Goal: Ask a question: Seek information or help from site administrators or community

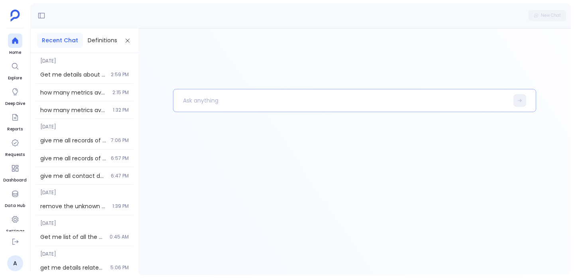
click at [191, 96] on p at bounding box center [340, 100] width 335 height 21
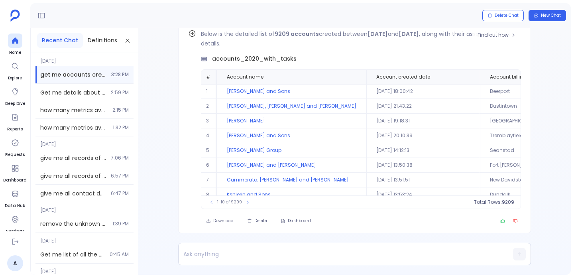
scroll to position [-39, 0]
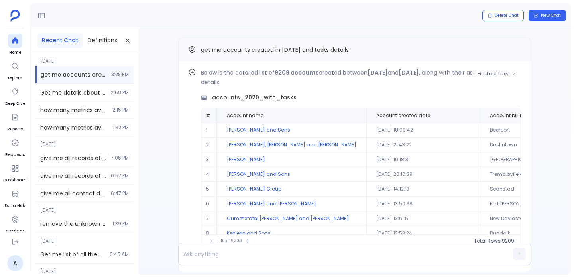
click at [266, 85] on p "Below is the detailed list of 9209 accounts created between [DATE] and [DATE] ,…" at bounding box center [361, 77] width 320 height 19
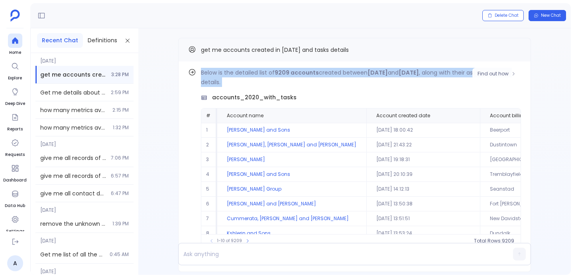
click at [266, 85] on p "Below is the detailed list of 9209 accounts created between [DATE] and [DATE] ,…" at bounding box center [361, 77] width 320 height 19
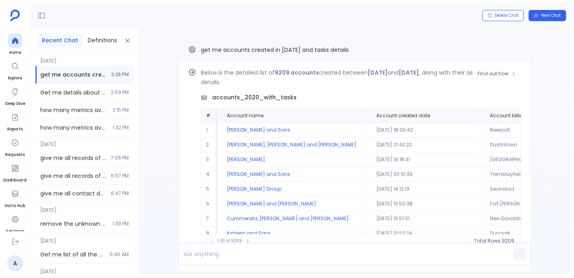
click at [266, 85] on p "Below is the detailed list of 9209 accounts created between [DATE] and [DATE] ,…" at bounding box center [361, 77] width 320 height 19
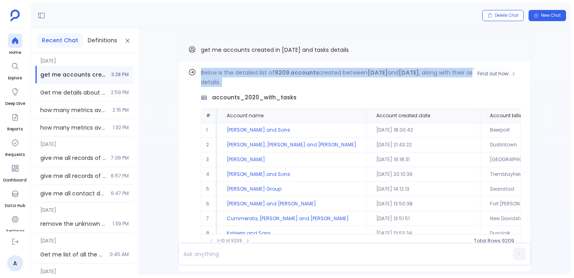
click at [266, 85] on p "Below is the detailed list of 9209 accounts created between [DATE] and [DATE] ,…" at bounding box center [361, 77] width 320 height 19
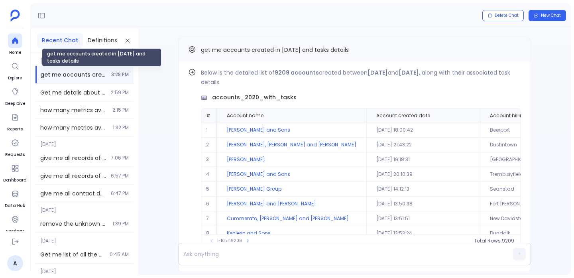
click at [103, 76] on span "get me accounts created in [DATE] and tasks details" at bounding box center [73, 75] width 66 height 8
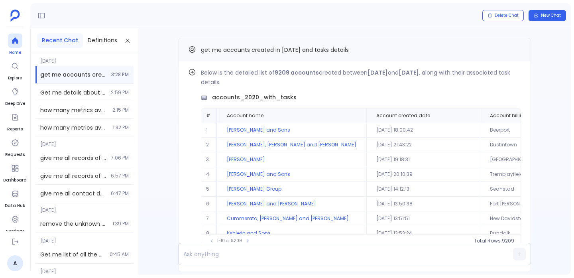
click at [11, 36] on div at bounding box center [15, 40] width 14 height 14
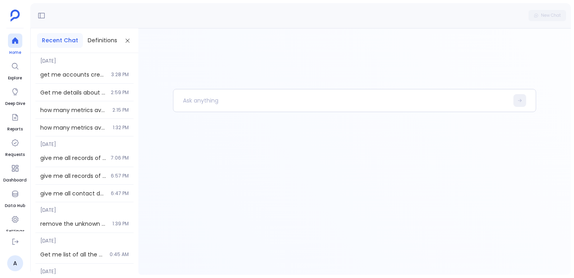
click at [11, 36] on div at bounding box center [15, 40] width 14 height 14
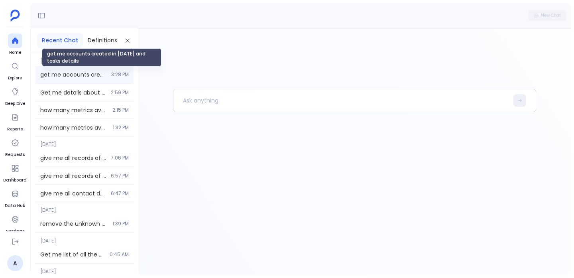
click at [64, 76] on span "get me accounts created in [DATE] and tasks details" at bounding box center [73, 75] width 66 height 8
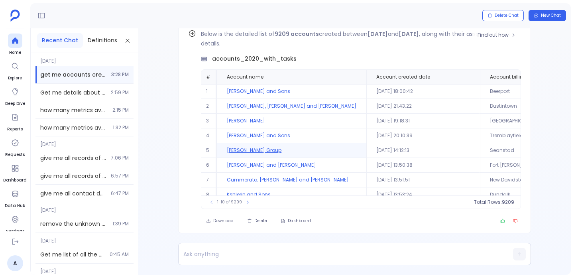
scroll to position [-39, 0]
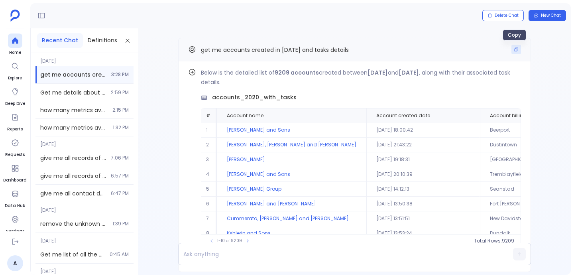
click at [514, 48] on icon "Copy" at bounding box center [516, 49] width 5 height 5
click at [83, 94] on span "Get me details about salesforce_user table ?" at bounding box center [73, 92] width 66 height 8
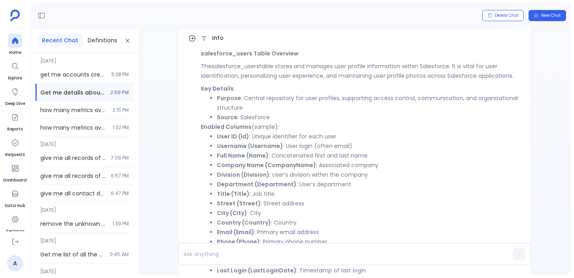
scroll to position [-234, 0]
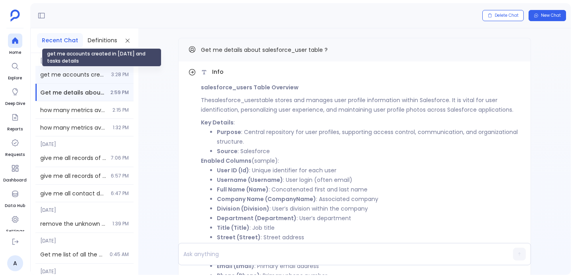
click at [88, 74] on span "get me accounts created in [DATE] and tasks details" at bounding box center [73, 75] width 66 height 8
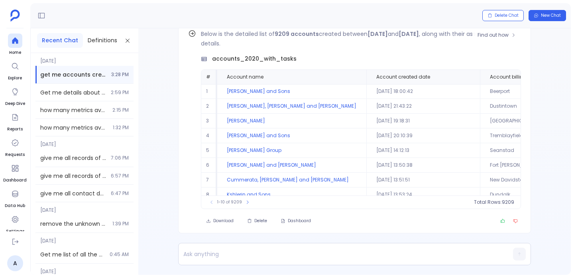
scroll to position [-39, 0]
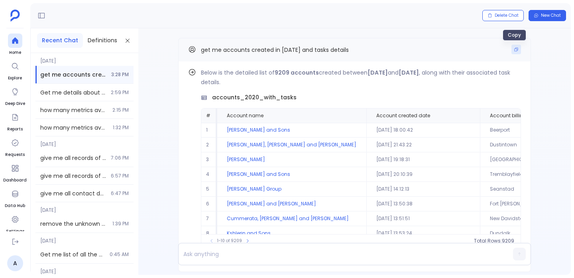
click at [516, 48] on icon "Copy" at bounding box center [516, 49] width 5 height 5
click at [14, 43] on icon at bounding box center [15, 41] width 8 height 8
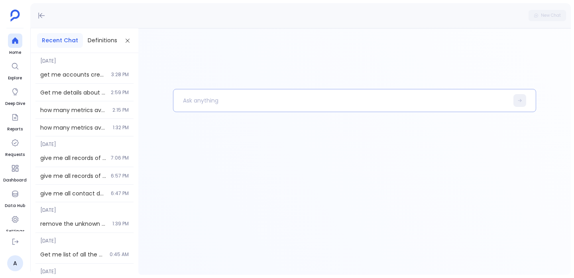
click at [223, 108] on p at bounding box center [340, 100] width 335 height 21
click at [288, 96] on p "get me accounts created in [DATE] and tasks details" at bounding box center [336, 100] width 327 height 21
click at [291, 98] on p "get me accounts created in [DATE] and tasks details" at bounding box center [336, 100] width 327 height 21
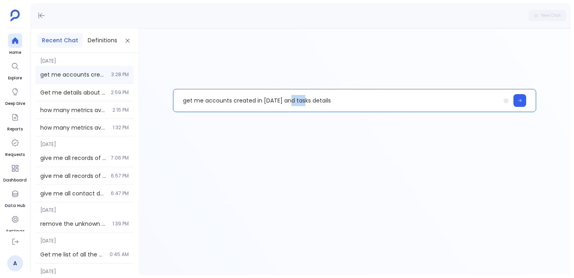
click at [71, 68] on div "get me accounts created in [DATE] and tasks details 3:28 PM" at bounding box center [84, 75] width 98 height 18
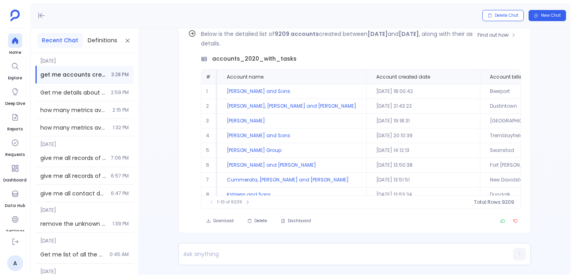
scroll to position [-39, 0]
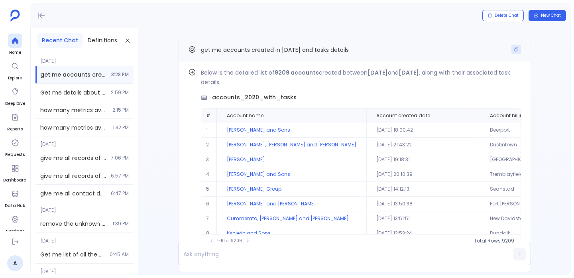
click at [514, 51] on icon "Copy" at bounding box center [516, 49] width 5 height 5
click at [188, 42] on div "get me accounts created in [DATE] and tasks details" at bounding box center [354, 50] width 353 height 24
click at [19, 32] on aside "Home Explore Deep Dive Reports Requests Dashboard Data Hub Settings A" at bounding box center [15, 139] width 30 height 278
click at [17, 43] on icon at bounding box center [15, 40] width 6 height 6
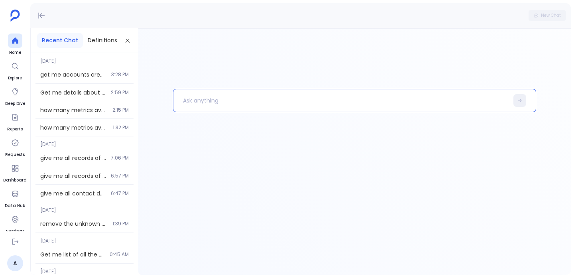
click at [204, 106] on p at bounding box center [340, 100] width 335 height 21
click at [293, 104] on p "get me accounts created in [DATE] and tasks details" at bounding box center [336, 100] width 327 height 21
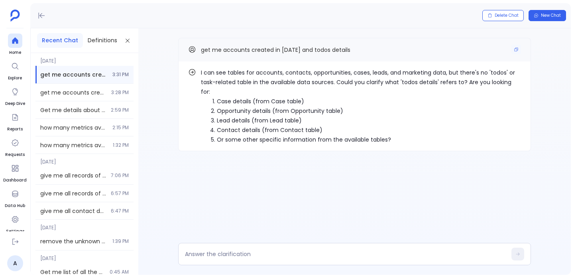
click at [206, 49] on span "get me accounts created in [DATE] and todos details" at bounding box center [275, 50] width 149 height 8
click at [516, 52] on button "Copy" at bounding box center [516, 50] width 10 height 10
click at [19, 42] on icon at bounding box center [15, 41] width 8 height 8
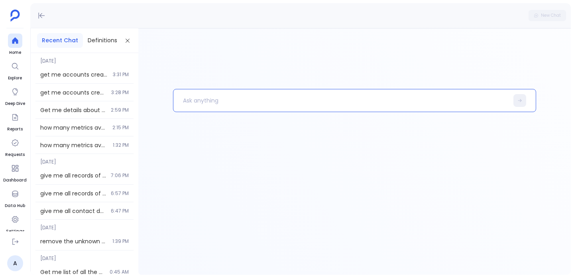
click at [192, 95] on p at bounding box center [340, 100] width 335 height 21
paste p
click at [289, 102] on p "get me accounts created in [DATE] and todos details" at bounding box center [336, 100] width 327 height 21
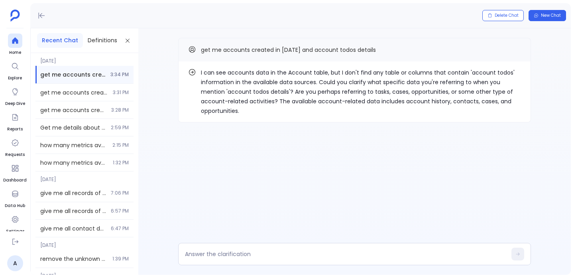
click at [203, 71] on p "I can see accounts data in the Account table, but I don't find any table or col…" at bounding box center [361, 92] width 320 height 48
click at [225, 249] on div at bounding box center [354, 254] width 353 height 22
click at [226, 251] on textarea at bounding box center [346, 254] width 322 height 8
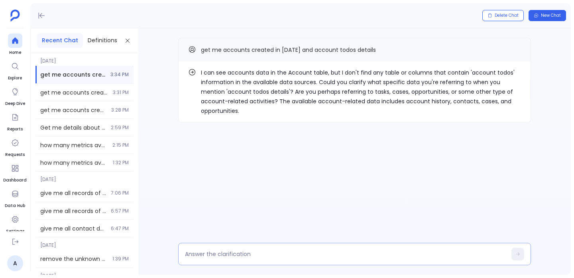
click at [227, 252] on textarea at bounding box center [346, 254] width 322 height 8
click at [322, 255] on textarea "todos are associated tasks table details to the accunts" at bounding box center [346, 254] width 322 height 8
type textarea "todos are associated tasks table details to the accounts"
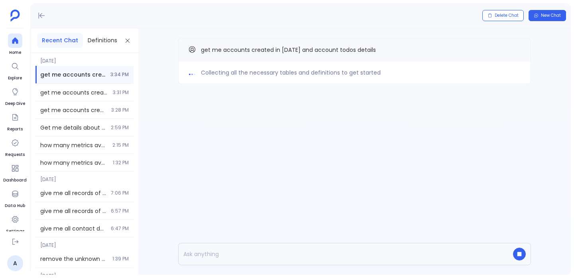
click at [251, 72] on span "Collecting all the necessary tables and definitions to get started" at bounding box center [291, 73] width 180 height 10
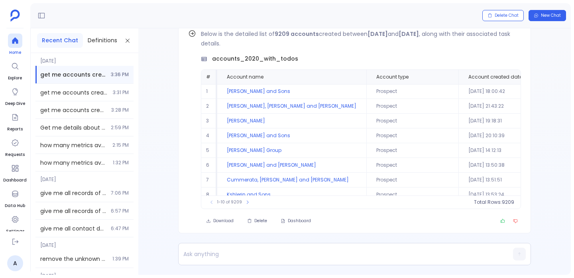
click at [8, 43] on div at bounding box center [15, 40] width 14 height 14
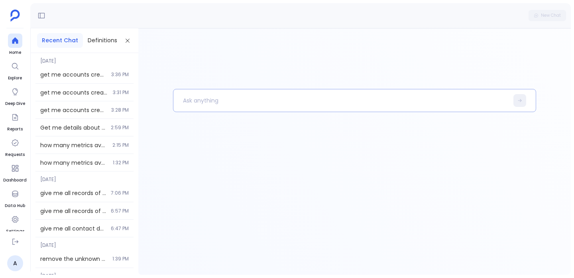
click at [204, 105] on p at bounding box center [340, 100] width 335 height 21
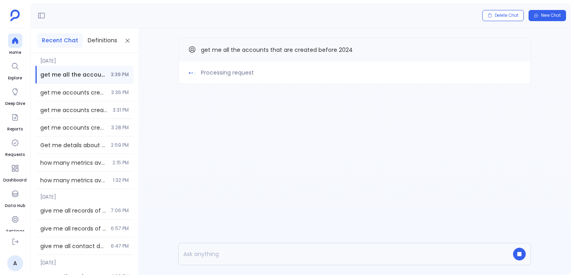
click at [219, 70] on span "Processing request" at bounding box center [227, 73] width 53 height 10
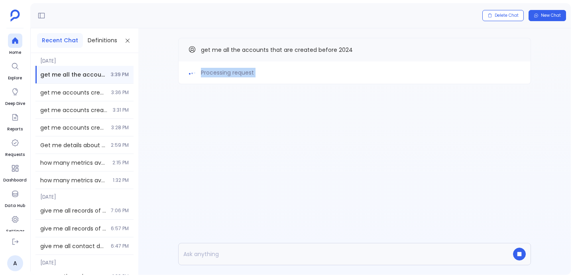
click at [219, 70] on span "Processing request" at bounding box center [227, 73] width 53 height 10
click at [219, 53] on span "get me all the accounts that are created before 2024" at bounding box center [277, 50] width 152 height 8
click at [219, 84] on div "Processing request get me all the accounts that are created before 2024" at bounding box center [354, 76] width 432 height 97
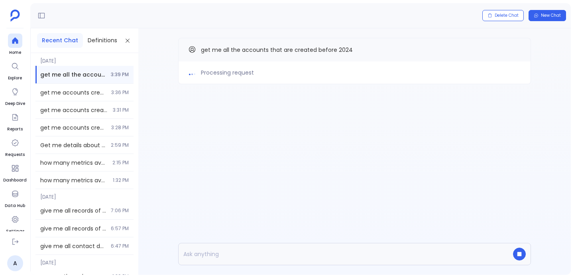
click at [219, 71] on span "Processing request" at bounding box center [227, 73] width 53 height 10
click at [220, 110] on div "Processing request get me all the accounts that are created before 2024" at bounding box center [354, 76] width 432 height 97
click at [216, 68] on span "Processing request" at bounding box center [227, 73] width 53 height 10
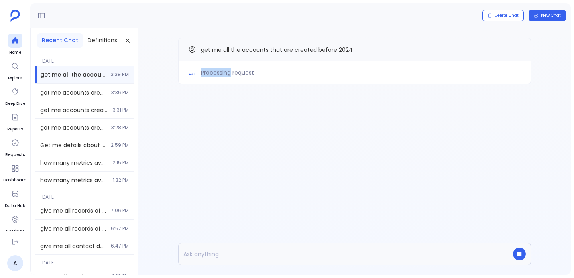
click at [216, 68] on span "Processing request" at bounding box center [227, 73] width 53 height 10
click at [212, 66] on div "Processing request" at bounding box center [354, 72] width 353 height 23
drag, startPoint x: 212, startPoint y: 66, endPoint x: 235, endPoint y: 75, distance: 24.3
click at [235, 75] on div "Processing request" at bounding box center [354, 72] width 353 height 23
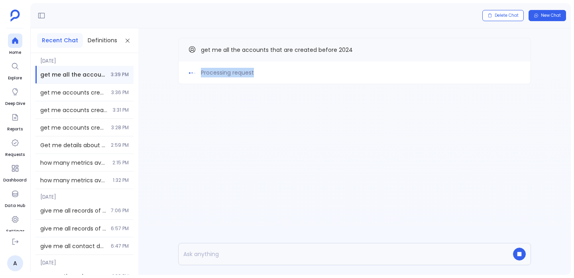
click at [235, 75] on span "Processing request" at bounding box center [227, 73] width 53 height 10
drag, startPoint x: 235, startPoint y: 75, endPoint x: 221, endPoint y: 75, distance: 13.6
click at [221, 75] on span "Processing request" at bounding box center [227, 73] width 53 height 10
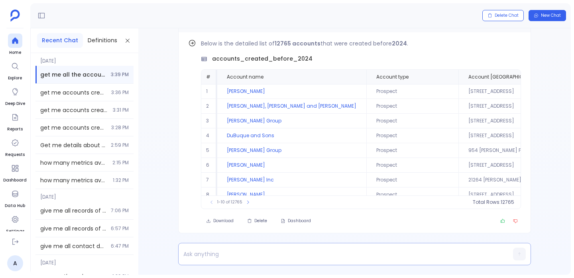
click at [211, 255] on p at bounding box center [339, 253] width 321 height 11
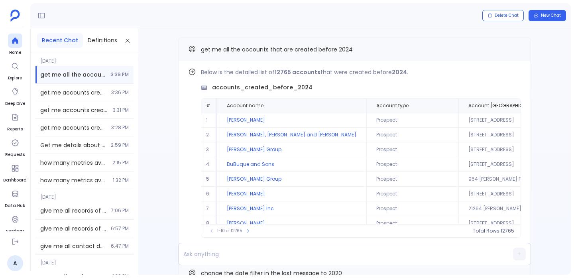
scroll to position [-253, 0]
click at [319, 46] on span "get me all the accounts that are created before 2024" at bounding box center [277, 50] width 152 height 8
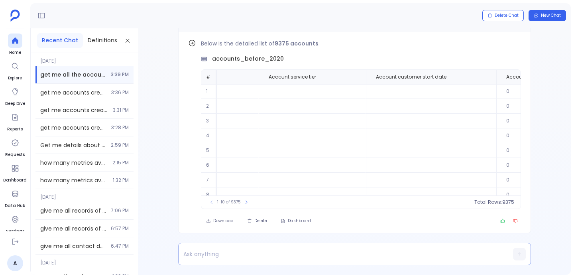
click at [228, 254] on p at bounding box center [339, 253] width 321 height 11
click at [228, 250] on p "get me opportunities" at bounding box center [339, 253] width 321 height 11
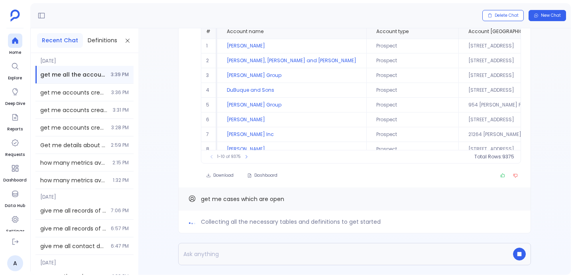
click at [231, 224] on span "Collecting all the necessary tables and definitions to get started" at bounding box center [291, 222] width 180 height 10
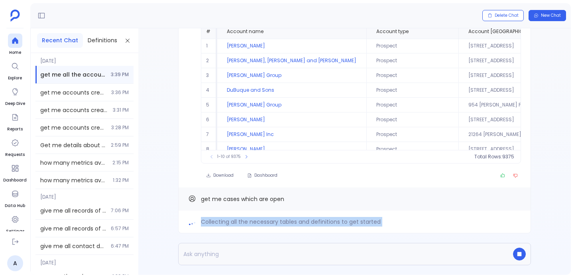
click at [231, 224] on span "Collecting all the necessary tables and definitions to get started" at bounding box center [291, 222] width 180 height 10
click at [292, 223] on span "Mapping out the best approach for your analysis" at bounding box center [269, 222] width 136 height 10
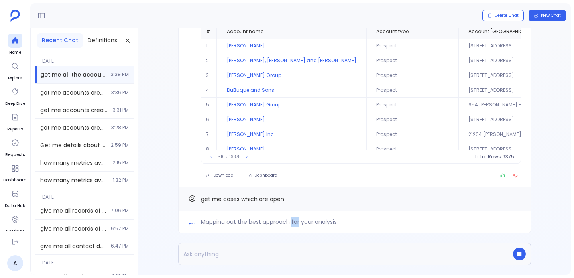
click at [292, 223] on span "Mapping out the best approach for your analysis" at bounding box center [269, 222] width 136 height 10
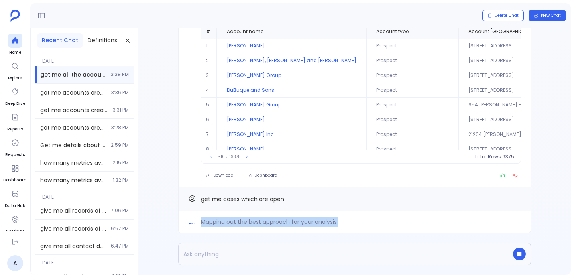
click at [292, 223] on span "Mapping out the best approach for your analysis" at bounding box center [269, 222] width 136 height 10
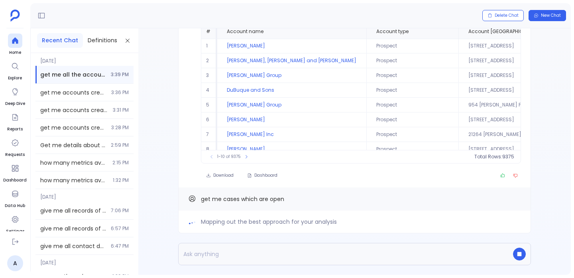
click at [217, 222] on span "Mapping out the best approach for your analysis" at bounding box center [269, 222] width 136 height 10
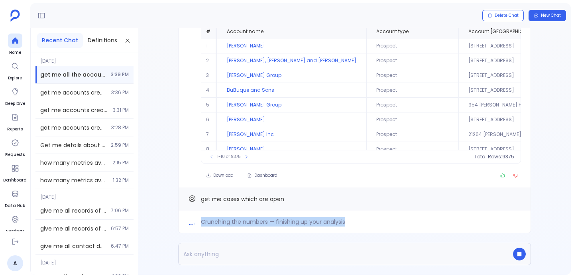
drag, startPoint x: 217, startPoint y: 222, endPoint x: 328, endPoint y: 225, distance: 111.6
click at [328, 225] on span "Crunching the numbers — finishing up your analysis" at bounding box center [273, 222] width 144 height 10
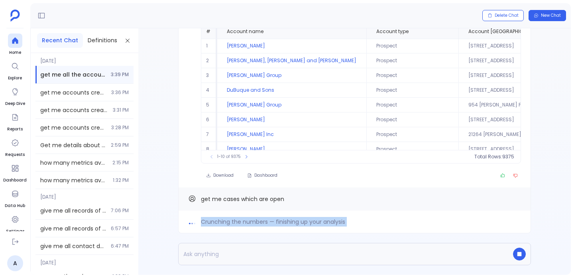
click at [328, 225] on span "Crunching the numbers — finishing up your analysis" at bounding box center [273, 222] width 144 height 10
click at [328, 221] on span "Crunching the numbers — finishing up your analysis" at bounding box center [273, 222] width 144 height 10
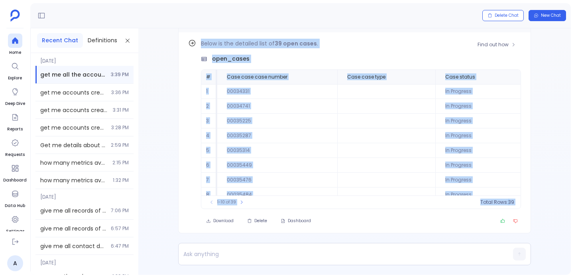
click at [179, 187] on div "Find out how Below is the detailed list of 39 open cases . open_cases # Case ca…" at bounding box center [354, 132] width 353 height 201
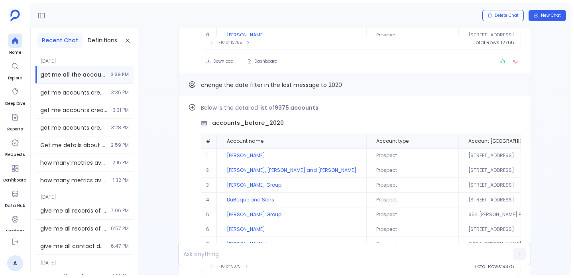
scroll to position [-298, 0]
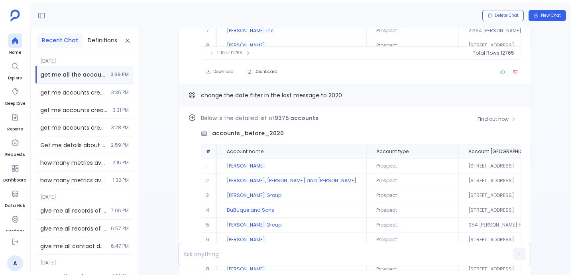
click at [238, 131] on span "accounts_before_2020" at bounding box center [248, 133] width 72 height 8
copy span "accounts_before_2020"
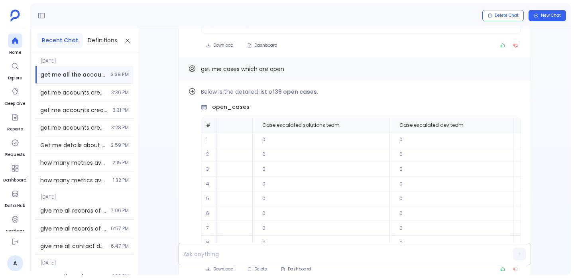
scroll to position [0, 0]
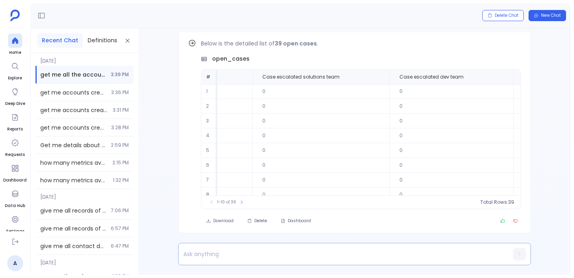
click at [208, 258] on p at bounding box center [339, 253] width 321 height 11
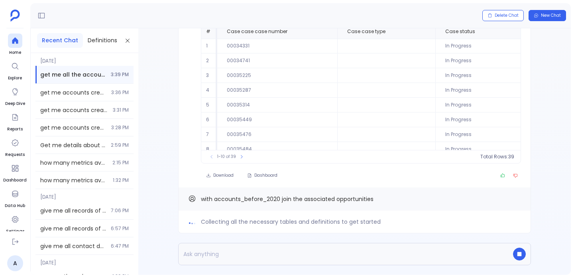
click at [237, 224] on span "Collecting all the necessary tables and definitions to get started" at bounding box center [291, 222] width 180 height 10
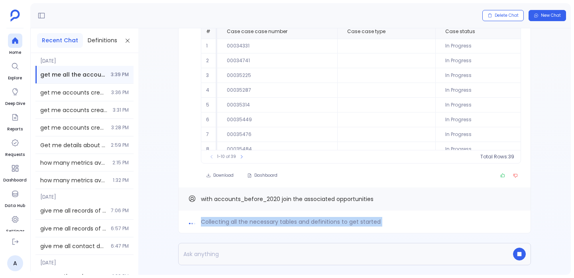
click at [237, 224] on span "Collecting all the necessary tables and definitions to get started" at bounding box center [291, 222] width 180 height 10
click at [228, 216] on div "Mapping out the best approach for your analysis" at bounding box center [354, 221] width 353 height 23
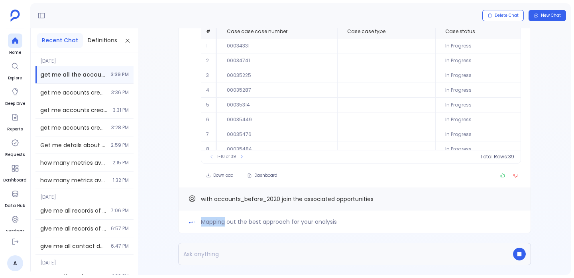
click at [228, 216] on div "Mapping out the best approach for your analysis" at bounding box center [354, 221] width 353 height 23
click at [169, 182] on div "Mapping out the best approach for your analysis with accounts_before_2020 join …" at bounding box center [354, 151] width 432 height 246
click at [198, 223] on div "Mapping out the best approach for your analysis" at bounding box center [354, 222] width 333 height 10
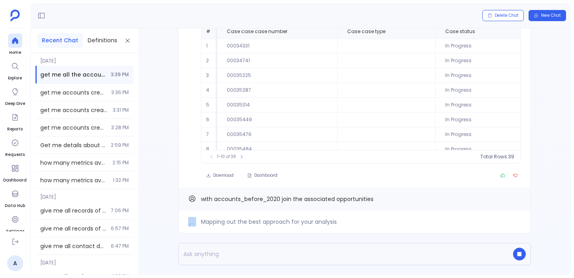
click at [198, 223] on div "Mapping out the best approach for your analysis" at bounding box center [354, 222] width 333 height 10
click at [201, 222] on span "Mapping out the best approach for your analysis" at bounding box center [269, 222] width 136 height 10
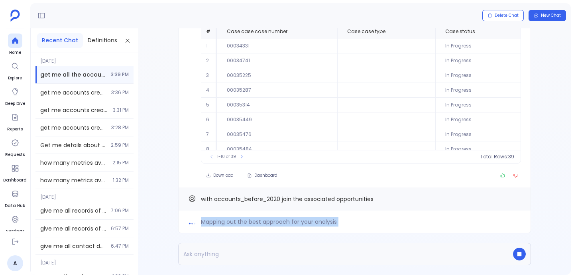
click at [201, 222] on span "Mapping out the best approach for your analysis" at bounding box center [269, 222] width 136 height 10
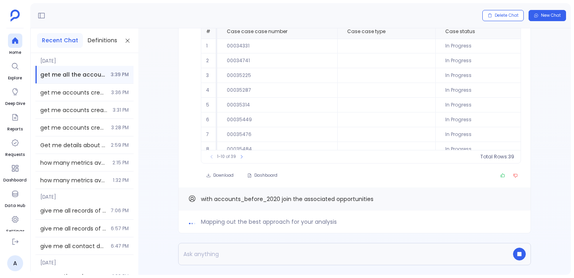
click at [138, 215] on div "Mapping out the best approach for your analysis with accounts_before_2020 join …" at bounding box center [354, 151] width 432 height 246
click at [211, 227] on div "Mapping out the best approach for your analysis" at bounding box center [354, 221] width 353 height 23
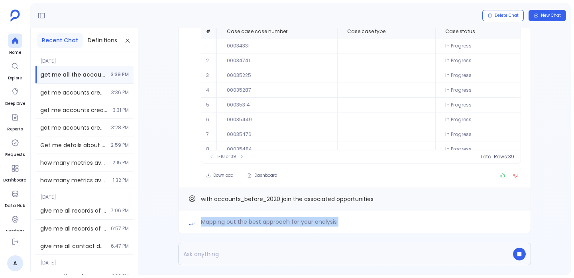
click at [211, 227] on div "Mapping out the best approach for your analysis" at bounding box center [354, 221] width 353 height 23
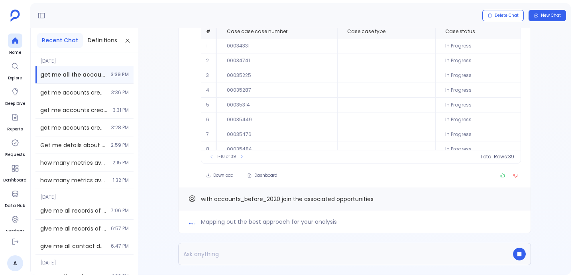
click at [157, 214] on div "Mapping out the best approach for your analysis with accounts_before_2020 join …" at bounding box center [354, 151] width 432 height 246
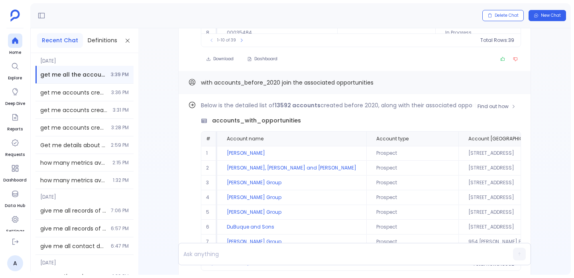
scroll to position [-64, 0]
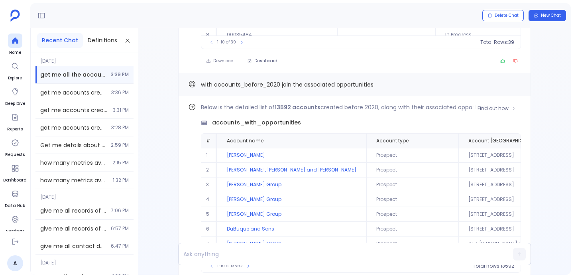
click at [332, 106] on p "Below is the detailed list of 13592 accounts created before 2020, along with th…" at bounding box center [361, 107] width 320 height 10
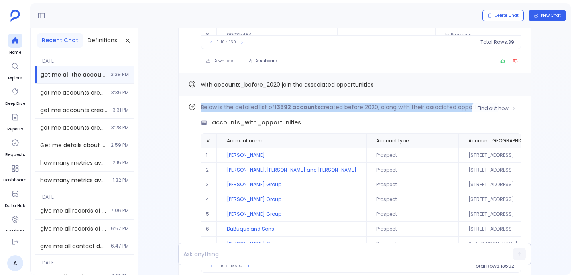
click at [332, 106] on p "Below is the detailed list of 13592 accounts created before 2020, along with th…" at bounding box center [361, 107] width 320 height 10
click at [485, 108] on span "Find out how" at bounding box center [492, 108] width 31 height 6
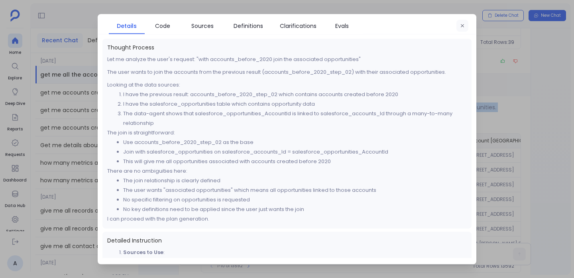
click at [460, 26] on icon "button" at bounding box center [462, 25] width 5 height 5
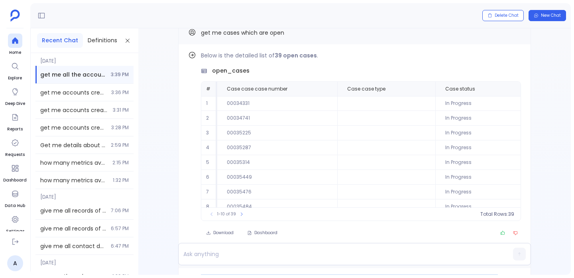
scroll to position [0, 0]
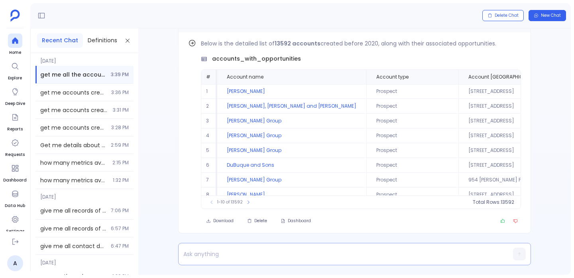
click at [210, 259] on div at bounding box center [339, 254] width 321 height 22
click at [190, 257] on p at bounding box center [339, 253] width 321 height 11
click at [228, 256] on p at bounding box center [339, 253] width 321 height 11
click at [217, 250] on p "get me opportunites and" at bounding box center [339, 253] width 321 height 11
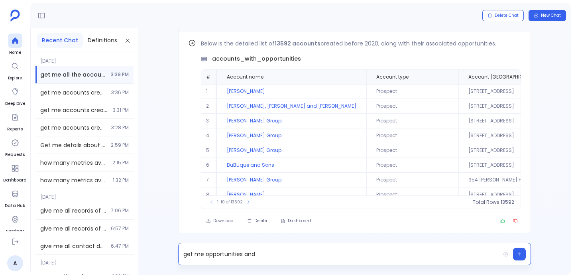
click at [204, 253] on p "get me opportunities and" at bounding box center [339, 253] width 321 height 11
click at [291, 256] on p "get me all opportunities and" at bounding box center [339, 253] width 321 height 11
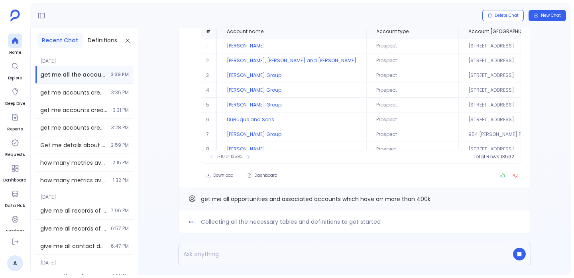
click at [269, 224] on span "Collecting all the necessary tables and definitions to get started" at bounding box center [291, 222] width 180 height 10
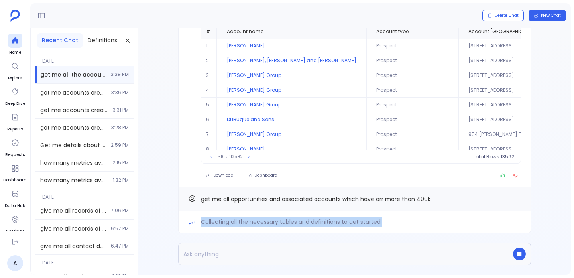
click at [269, 224] on span "Collecting all the necessary tables and definitions to get started" at bounding box center [291, 222] width 180 height 10
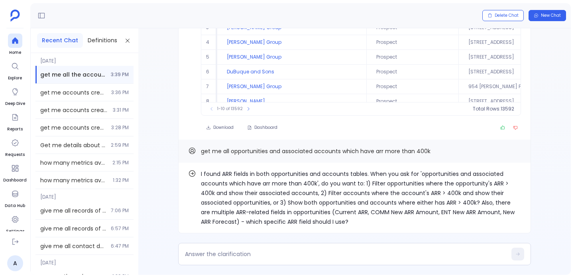
click at [290, 214] on p "I found ARR fields in both opportunities and accounts tables. When you ask for …" at bounding box center [361, 197] width 320 height 57
click at [378, 172] on p "I found ARR fields in both opportunities and accounts tables. When you ask for …" at bounding box center [361, 197] width 320 height 57
click at [377, 186] on p "I found ARR fields in both opportunities and accounts tables. When you ask for …" at bounding box center [361, 197] width 320 height 57
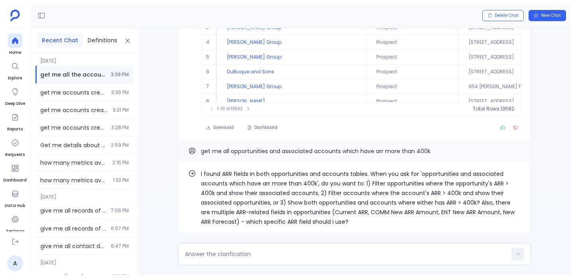
click at [330, 190] on p "I found ARR fields in both opportunities and accounts tables. When you ask for …" at bounding box center [361, 197] width 320 height 57
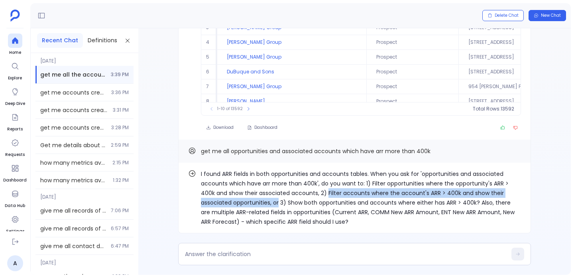
drag, startPoint x: 330, startPoint y: 190, endPoint x: 276, endPoint y: 206, distance: 56.7
click at [276, 206] on p "I found ARR fields in both opportunities and accounts tables. When you ask for …" at bounding box center [361, 197] width 320 height 57
copy p "Filter accounts where the account's ARR > 400k and show their associated opport…"
click at [271, 204] on p "I found ARR fields in both opportunities and accounts tables. When you ask for …" at bounding box center [361, 197] width 320 height 57
copy p "Filter accounts where the account's ARR > 400k and show their associated opport…"
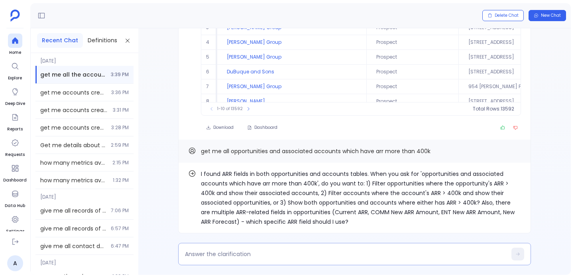
click at [273, 257] on textarea at bounding box center [346, 254] width 322 height 8
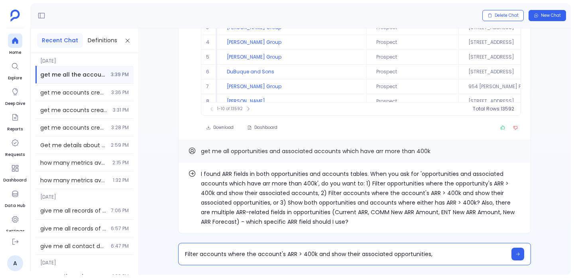
type textarea "Filter accounts where the account's ARR > 400k and show their associated opport…"
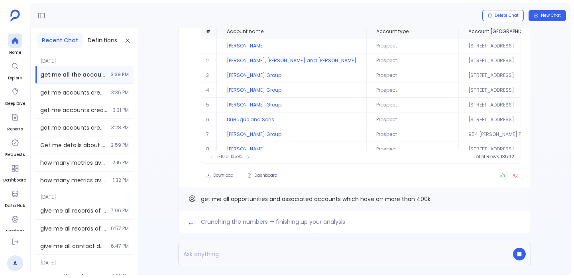
click at [167, 60] on div "Crunching the numbers — finishing up your analysis get me all opportunities and…" at bounding box center [354, 151] width 432 height 246
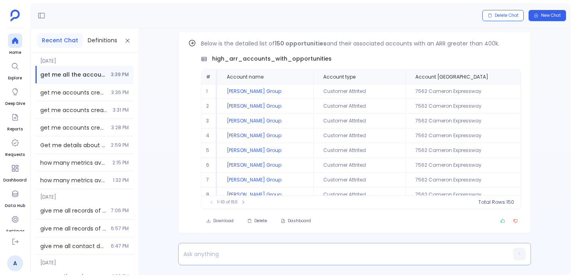
click at [202, 247] on div at bounding box center [339, 254] width 321 height 22
click at [201, 251] on p at bounding box center [339, 253] width 321 height 11
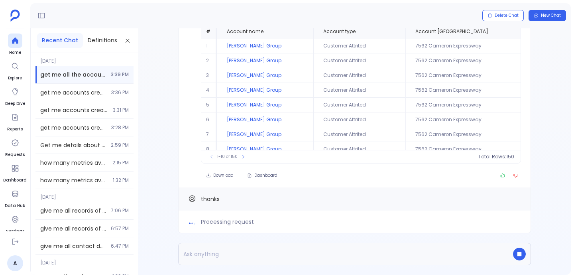
click at [221, 222] on span "Processing request" at bounding box center [227, 222] width 53 height 10
click at [178, 189] on div "thanks" at bounding box center [354, 198] width 353 height 23
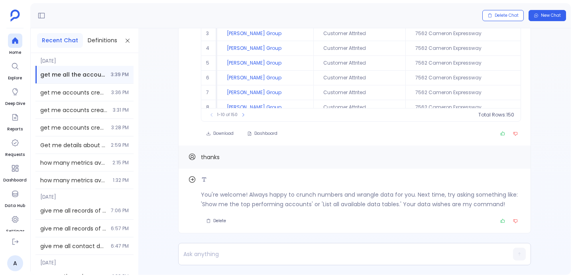
click at [213, 199] on p "You're welcome! Always happy to crunch numbers and wrangle data for you. Next t…" at bounding box center [361, 199] width 320 height 19
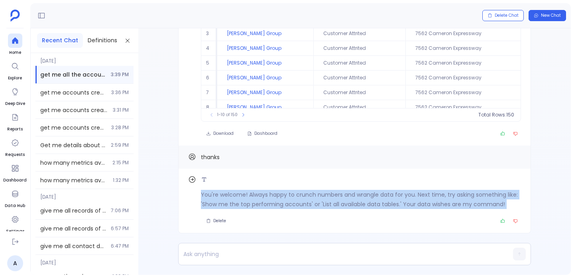
click at [213, 199] on p "You're welcome! Always happy to crunch numbers and wrangle data for you. Next t…" at bounding box center [361, 199] width 320 height 19
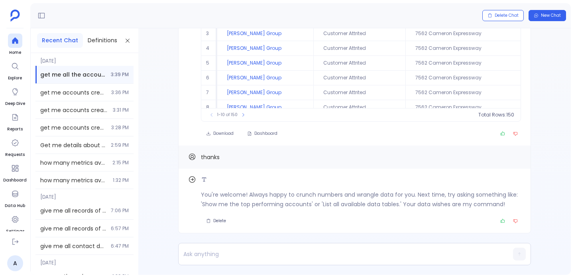
click at [188, 196] on div "You're welcome! Always happy to crunch numbers and wrangle data for you. Next t…" at bounding box center [354, 201] width 353 height 65
click at [206, 202] on p "You're welcome! Always happy to crunch numbers and wrangle data for you. Next t…" at bounding box center [361, 199] width 320 height 19
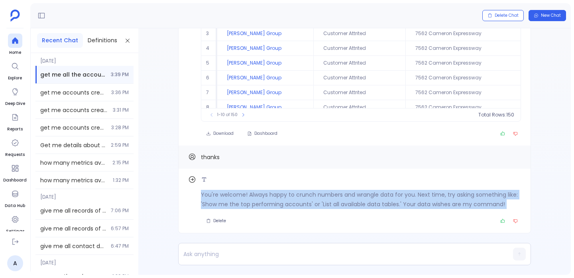
click at [206, 202] on p "You're welcome! Always happy to crunch numbers and wrangle data for you. Next t…" at bounding box center [361, 199] width 320 height 19
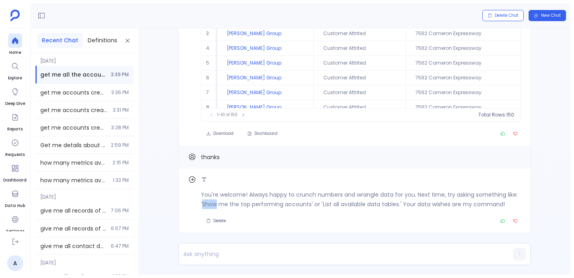
click at [206, 202] on p "You're welcome! Always happy to crunch numbers and wrangle data for you. Next t…" at bounding box center [361, 199] width 320 height 19
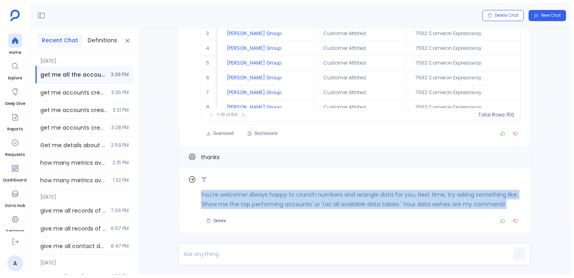
click at [206, 202] on p "You're welcome! Always happy to crunch numbers and wrangle data for you. Next t…" at bounding box center [361, 199] width 320 height 19
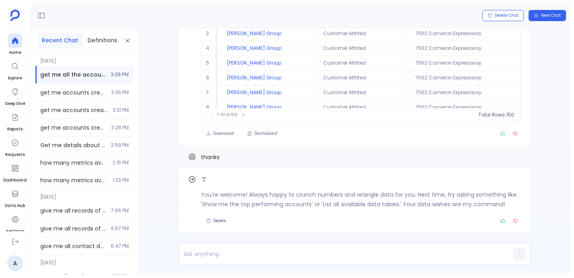
click at [206, 201] on p "You're welcome! Always happy to crunch numbers and wrangle data for you. Next t…" at bounding box center [361, 199] width 320 height 19
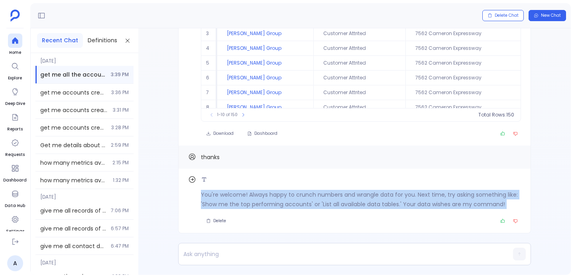
click at [206, 201] on p "You're welcome! Always happy to crunch numbers and wrangle data for you. Next t…" at bounding box center [361, 199] width 320 height 19
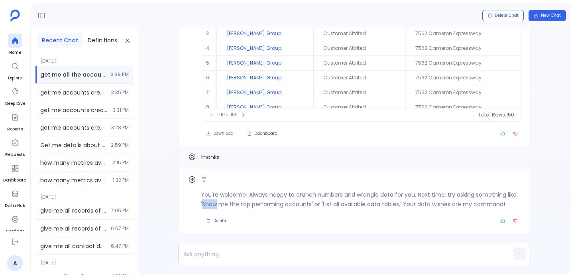
click at [206, 201] on p "You're welcome! Always happy to crunch numbers and wrangle data for you. Next t…" at bounding box center [361, 199] width 320 height 19
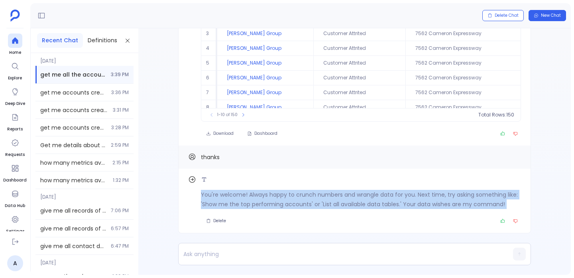
click at [206, 201] on p "You're welcome! Always happy to crunch numbers and wrangle data for you. Next t…" at bounding box center [361, 199] width 320 height 19
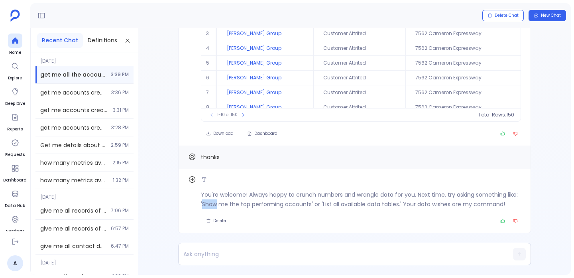
click at [206, 201] on p "You're welcome! Always happy to crunch numbers and wrangle data for you. Next t…" at bounding box center [361, 199] width 320 height 19
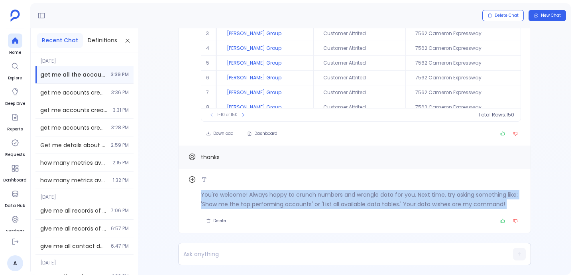
click at [206, 201] on p "You're welcome! Always happy to crunch numbers and wrangle data for you. Next t…" at bounding box center [361, 199] width 320 height 19
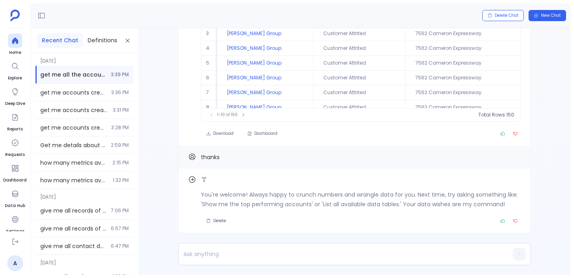
click at [208, 204] on p "You're welcome! Always happy to crunch numbers and wrangle data for you. Next t…" at bounding box center [361, 199] width 320 height 19
copy p "Show me the top performing accounts"
drag, startPoint x: 208, startPoint y: 204, endPoint x: 293, endPoint y: 206, distance: 84.9
click at [294, 206] on p "You're welcome! Always happy to crunch numbers and wrangle data for you. Next t…" at bounding box center [361, 199] width 320 height 19
click at [259, 248] on p at bounding box center [339, 253] width 321 height 11
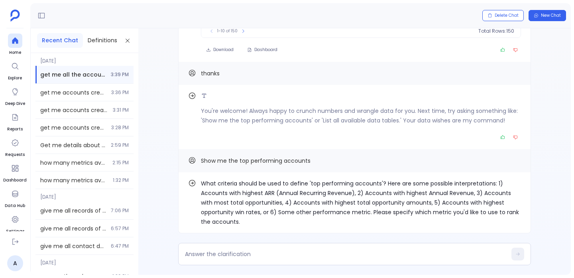
click at [296, 202] on p "What criteria should be used to define 'top performing accounts'? Here are some…" at bounding box center [361, 203] width 320 height 48
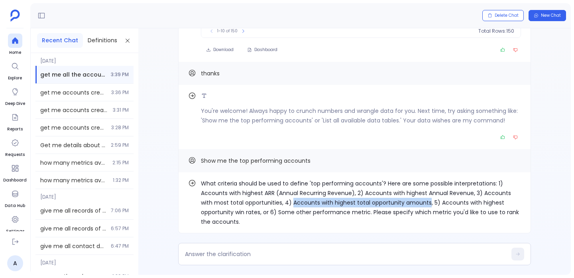
drag, startPoint x: 296, startPoint y: 202, endPoint x: 416, endPoint y: 201, distance: 120.0
click at [416, 201] on p "What criteria should be used to define 'top performing accounts'? Here are some…" at bounding box center [361, 203] width 320 height 48
copy p "Accounts with highest total opportunity amounts"
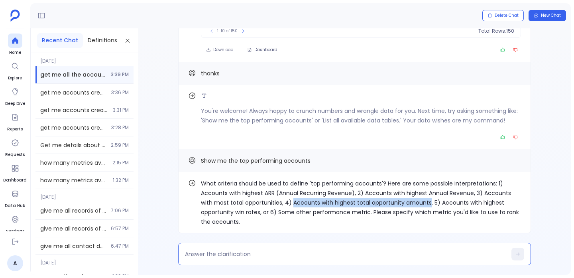
click at [281, 251] on textarea at bounding box center [346, 254] width 322 height 8
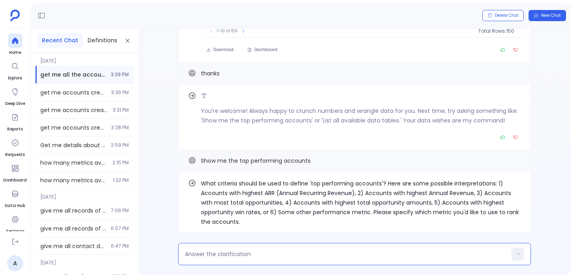
type textarea "Accounts with highest total opportunity amounts"
